Goal: Find specific page/section: Find specific page/section

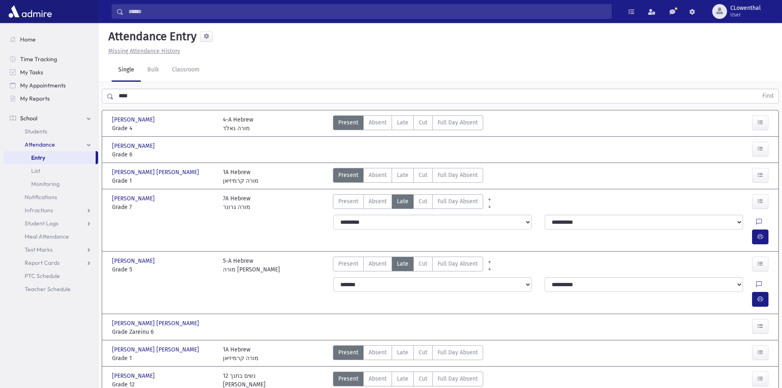
click at [129, 90] on input "****" at bounding box center [436, 96] width 644 height 15
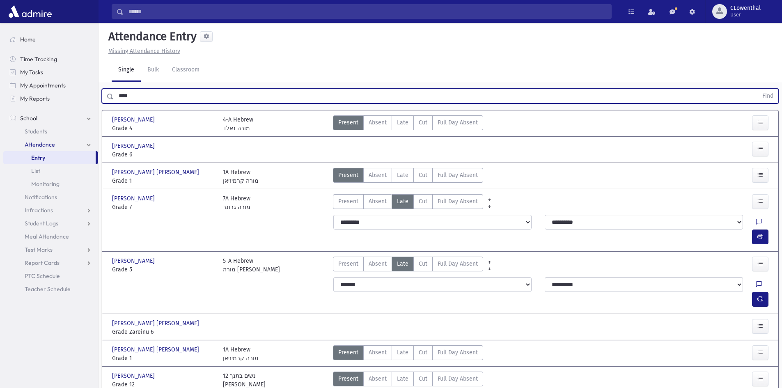
click at [129, 90] on input "****" at bounding box center [436, 96] width 644 height 15
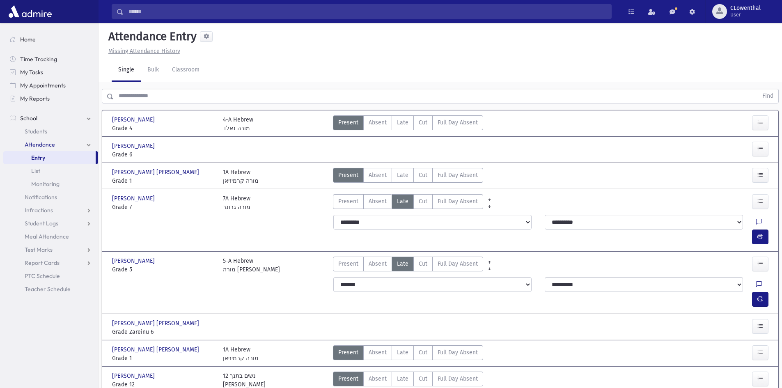
click at [52, 124] on link "School" at bounding box center [50, 118] width 95 height 13
click at [55, 125] on nav "Home Time Tracking My Tasks My Appointments My Reports School School Students A…" at bounding box center [49, 74] width 98 height 103
drag, startPoint x: 50, startPoint y: 120, endPoint x: 50, endPoint y: 125, distance: 5.3
click at [49, 120] on link "School" at bounding box center [50, 118] width 95 height 13
click at [51, 137] on link "Students" at bounding box center [50, 131] width 95 height 13
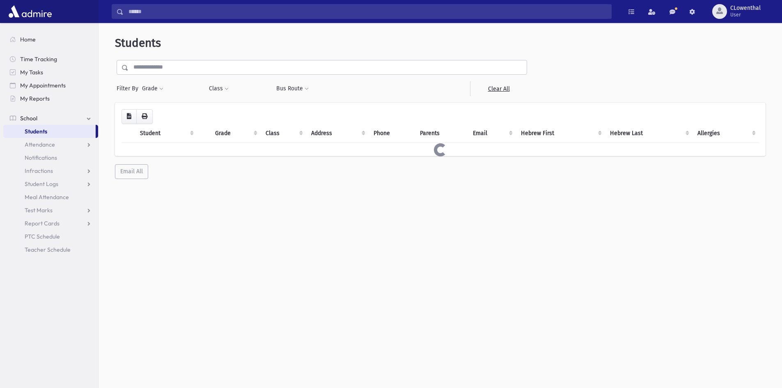
select select
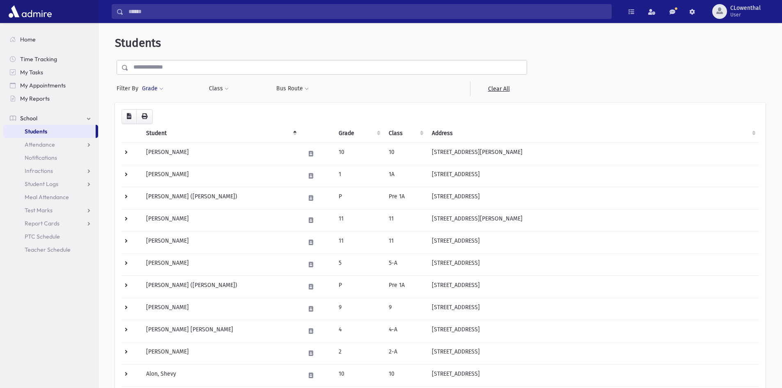
click at [149, 83] on button "Grade" at bounding box center [153, 88] width 22 height 15
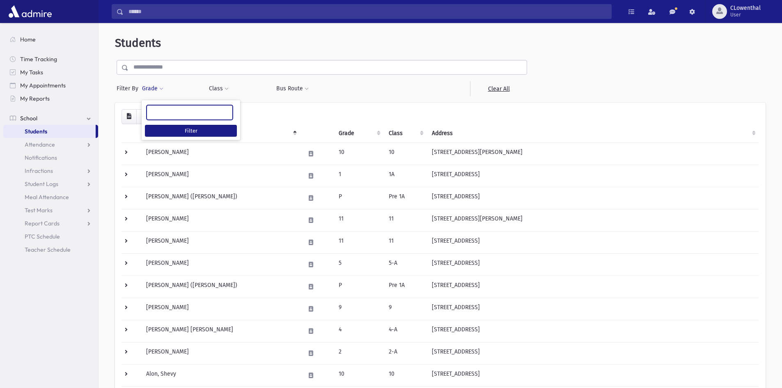
click at [172, 109] on ul at bounding box center [189, 112] width 85 height 12
type input "*"
select select "**"
type input "*"
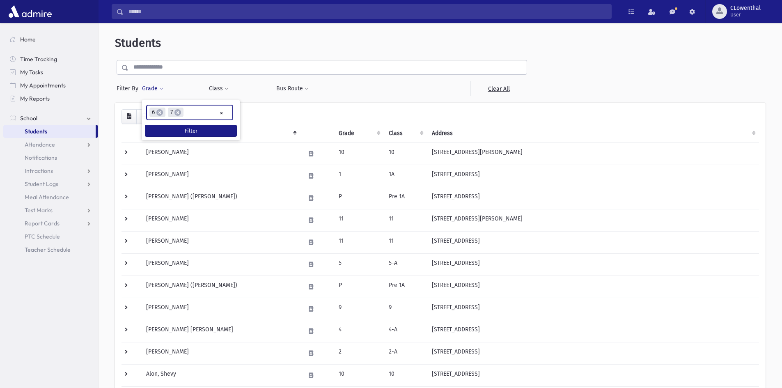
type input "*"
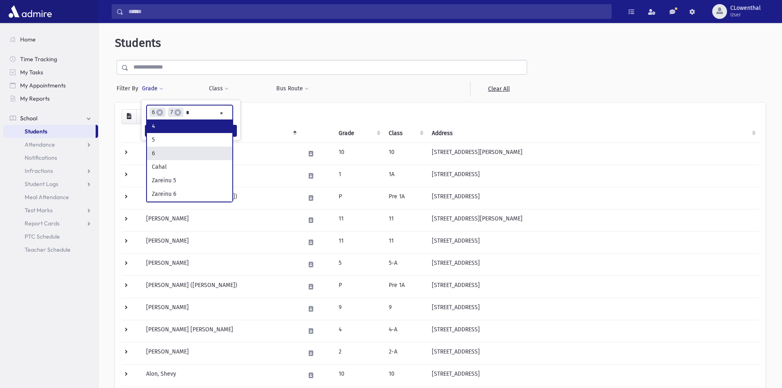
scroll to position [0, 0]
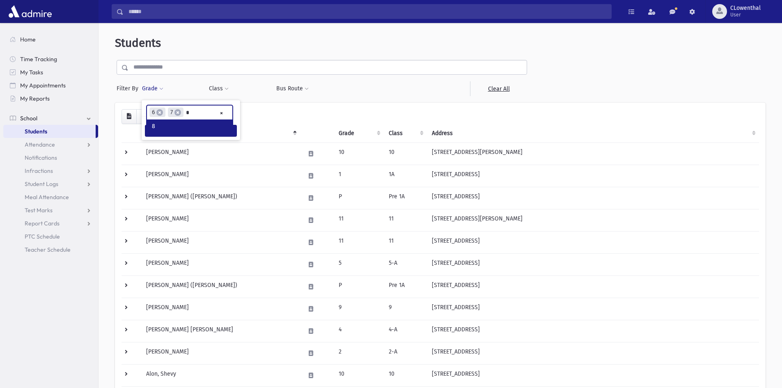
type input "*"
click at [185, 138] on button "Filter" at bounding box center [191, 142] width 92 height 12
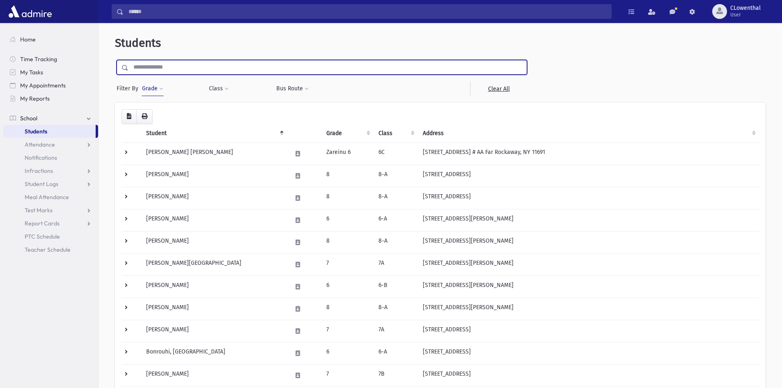
click at [166, 71] on input "text" at bounding box center [328, 67] width 398 height 15
click at [155, 66] on input "text" at bounding box center [328, 67] width 398 height 15
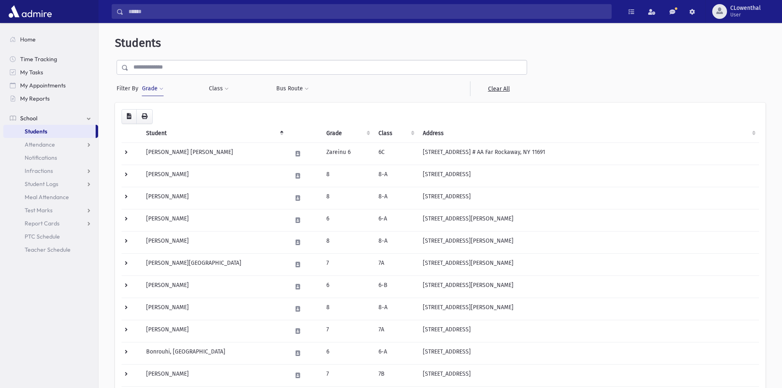
click at [37, 43] on link "Home" at bounding box center [50, 39] width 95 height 13
